Goal: Task Accomplishment & Management: Manage account settings

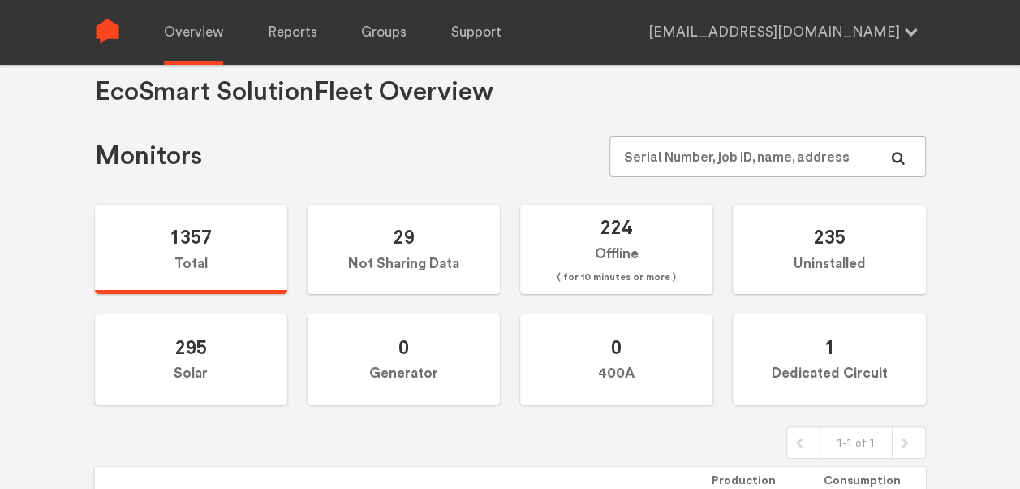
scroll to position [23, 0]
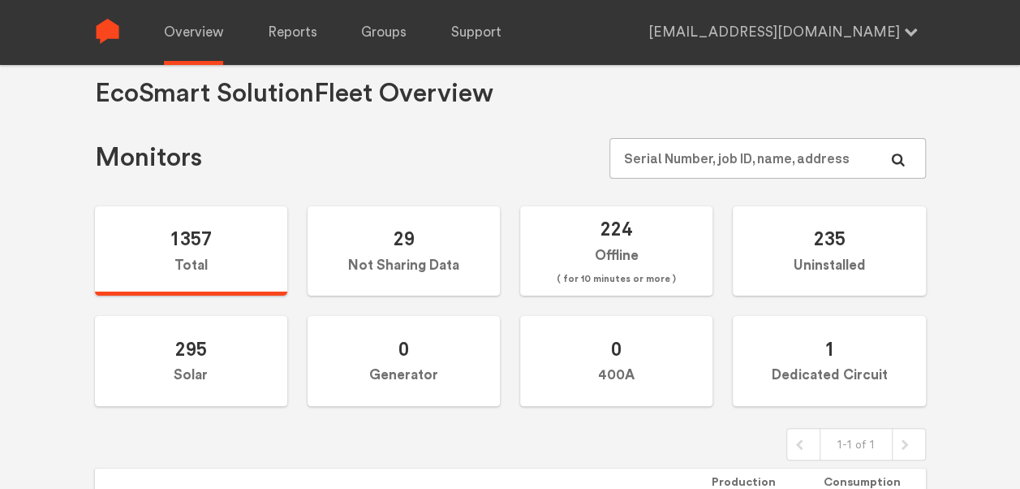
click at [709, 146] on input "text" at bounding box center [767, 158] width 316 height 41
type input "N144020910"
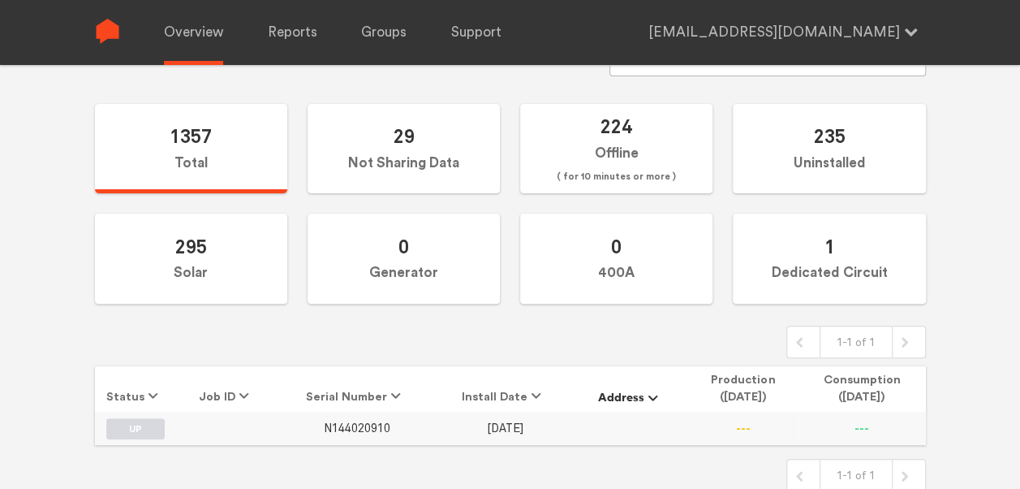
click at [364, 431] on span "N144020910" at bounding box center [357, 428] width 67 height 14
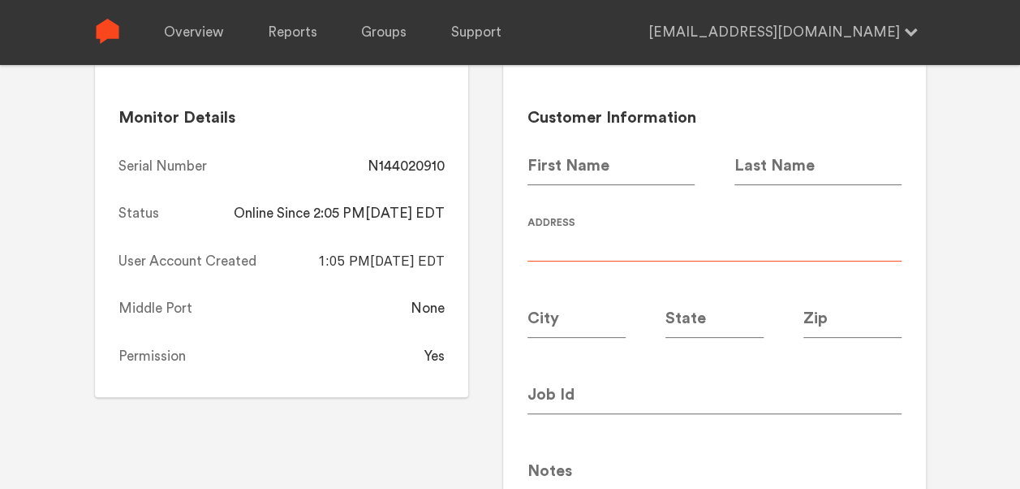
click at [545, 229] on input at bounding box center [714, 238] width 374 height 45
type input "Canopy 6000"
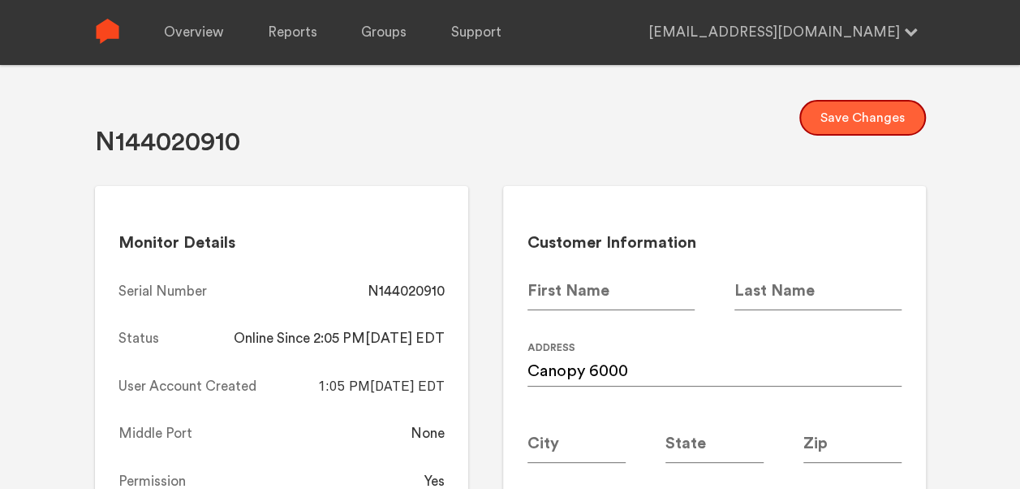
click at [870, 123] on button "Save Changes" at bounding box center [862, 118] width 127 height 36
